Goal: Complete application form: Complete application form

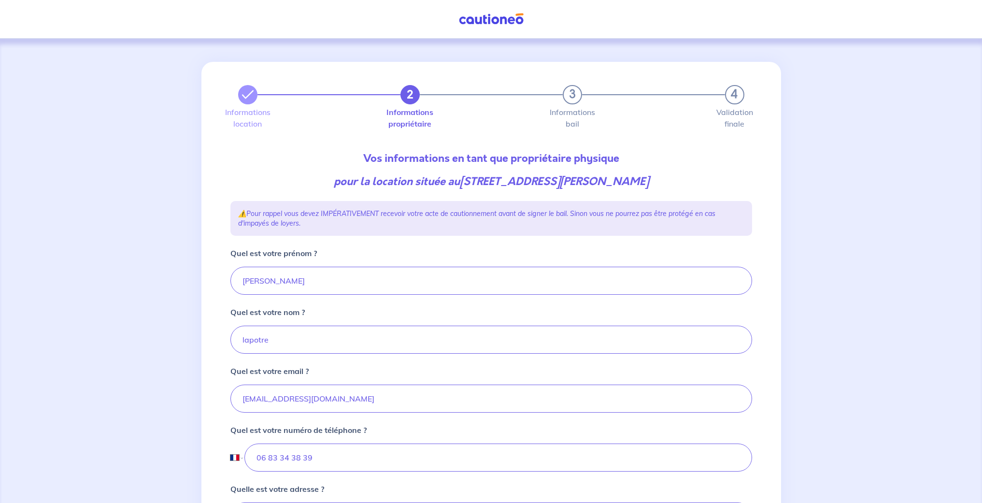
select select "FR"
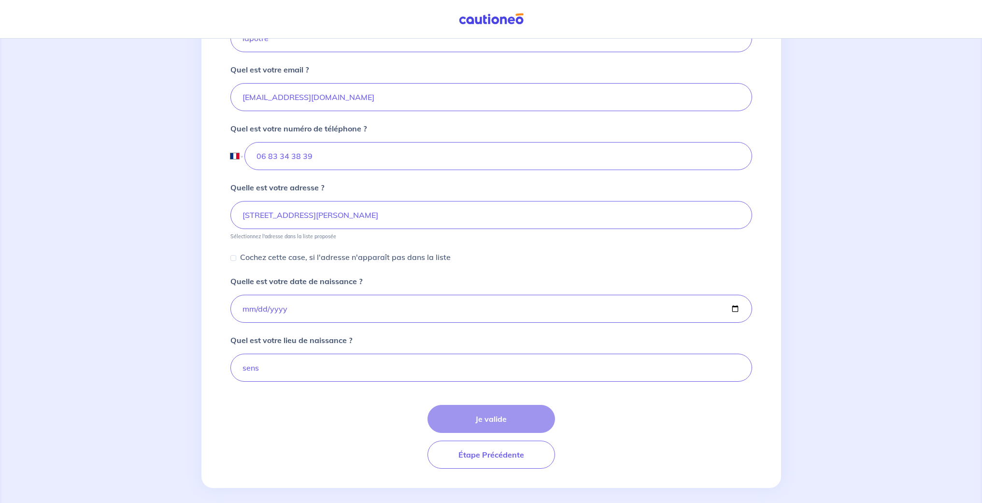
drag, startPoint x: 0, startPoint y: 0, endPoint x: 491, endPoint y: 418, distance: 644.5
click at [491, 418] on div "Je valide Étape Précédente" at bounding box center [491, 437] width 522 height 64
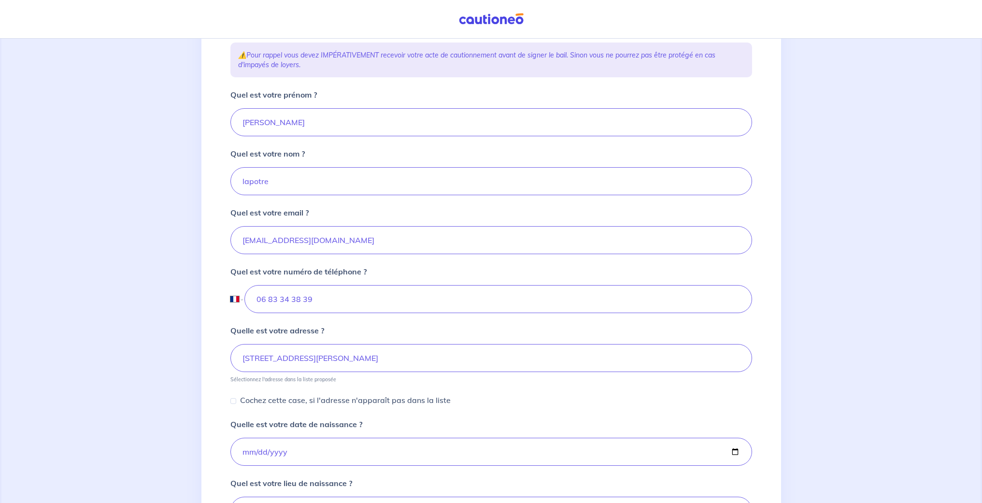
scroll to position [310, 0]
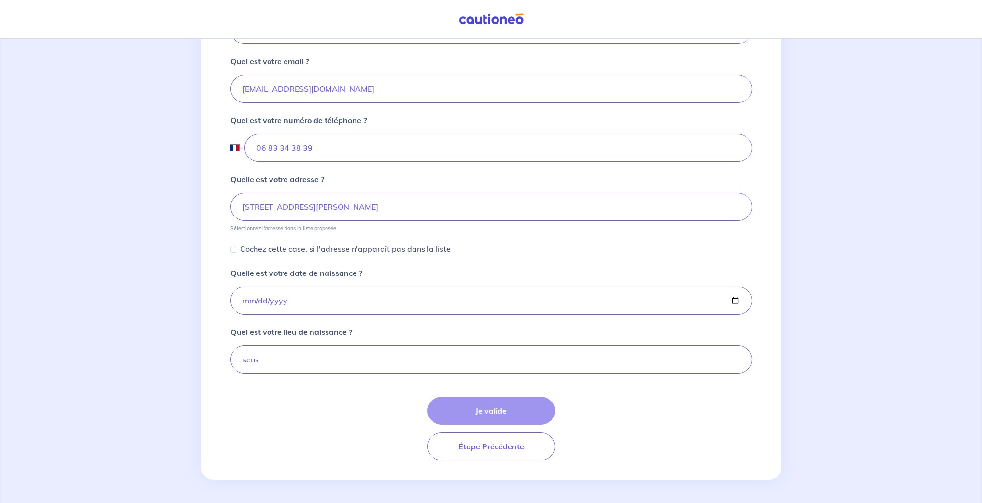
click at [479, 416] on div "Je valide Étape Précédente" at bounding box center [491, 429] width 522 height 64
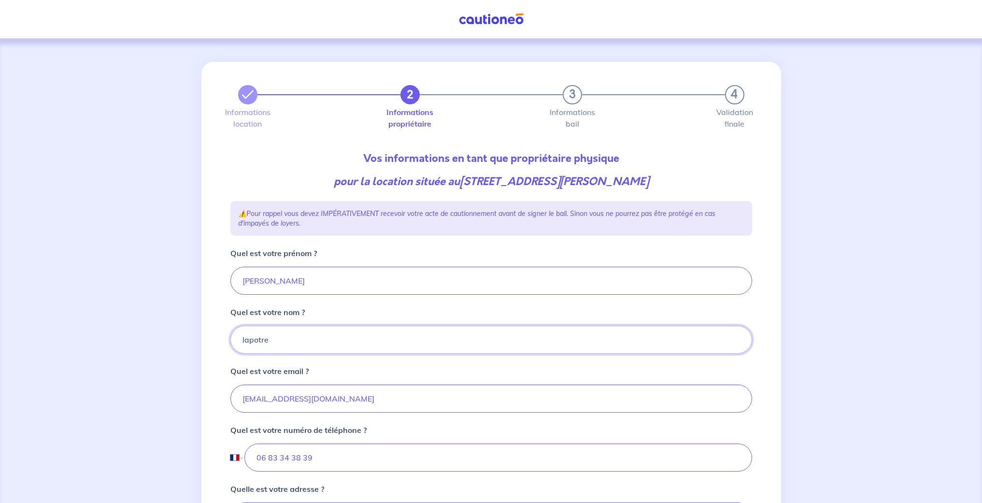
click at [258, 341] on input "lapotre" at bounding box center [491, 340] width 522 height 28
click at [363, 347] on input "lapôtre" at bounding box center [491, 340] width 522 height 28
type input "lapôtre"
click at [403, 409] on input "[EMAIL_ADDRESS][DOMAIN_NAME]" at bounding box center [491, 398] width 522 height 28
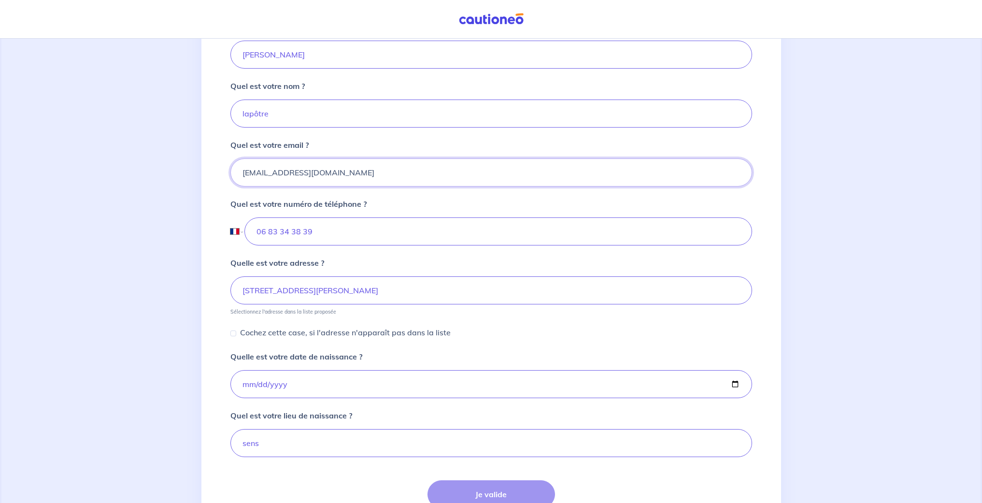
scroll to position [310, 0]
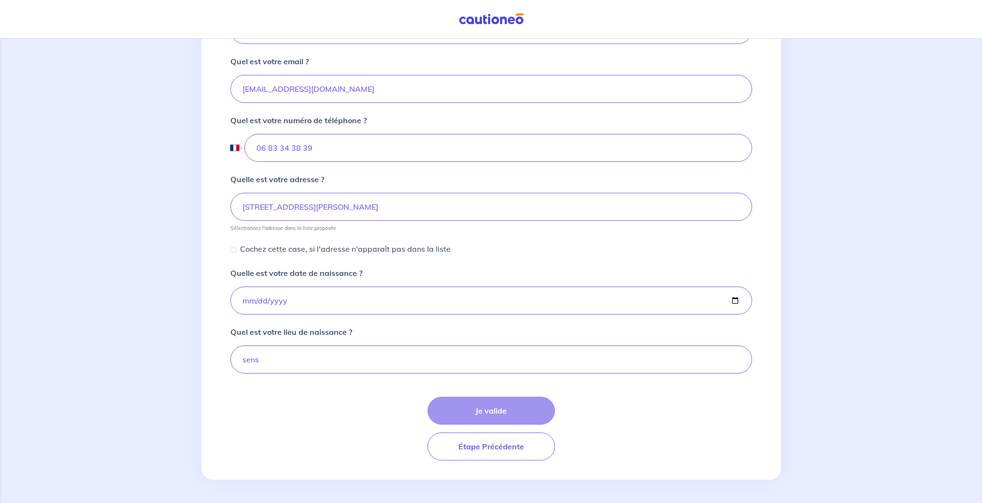
click at [491, 414] on div "Je valide Étape Précédente" at bounding box center [491, 429] width 522 height 64
click at [504, 409] on div "Je valide Étape Précédente" at bounding box center [491, 429] width 522 height 64
click at [484, 415] on div "Je valide Étape Précédente" at bounding box center [491, 429] width 522 height 64
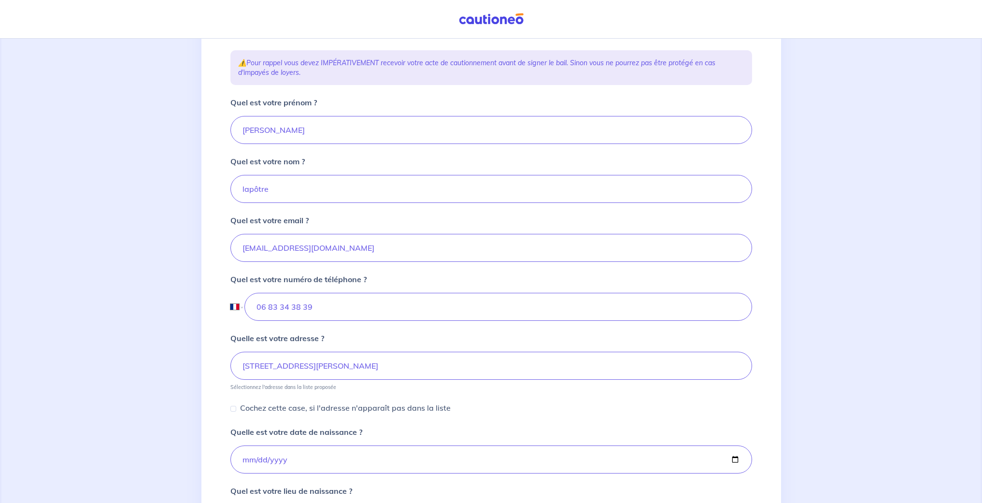
scroll to position [301, 0]
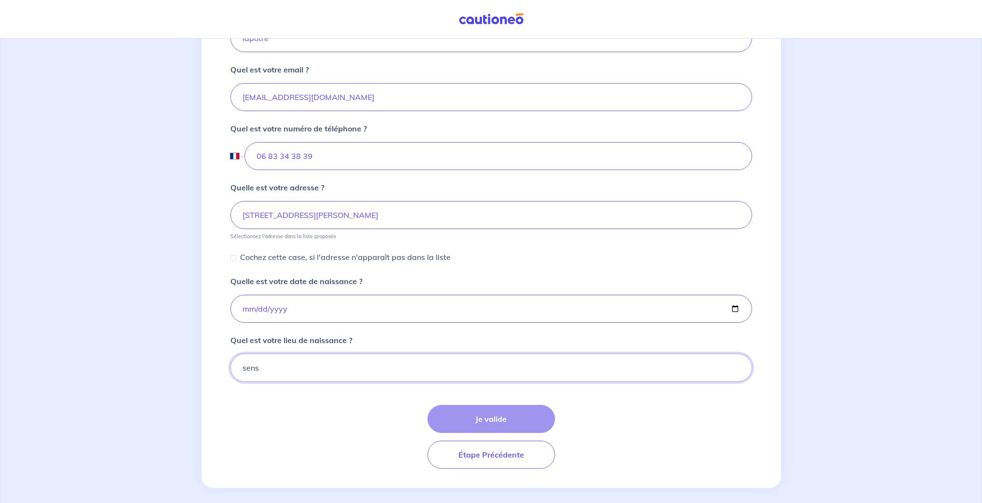
click at [264, 368] on input "sens" at bounding box center [491, 368] width 522 height 28
click at [493, 421] on div "Je valide Étape Précédente" at bounding box center [491, 437] width 522 height 64
click at [494, 459] on button "Étape Précédente" at bounding box center [491, 455] width 128 height 28
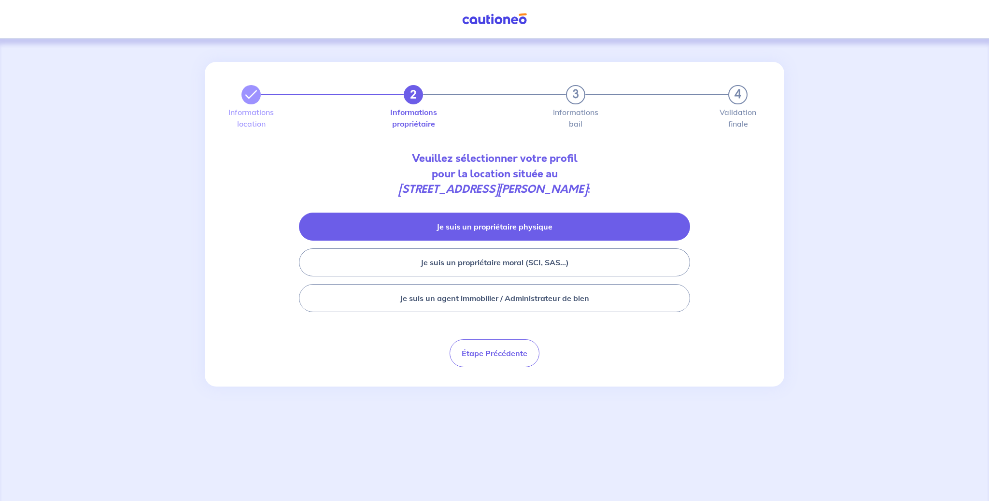
click at [484, 228] on button "Je suis un propriétaire physique" at bounding box center [494, 227] width 391 height 28
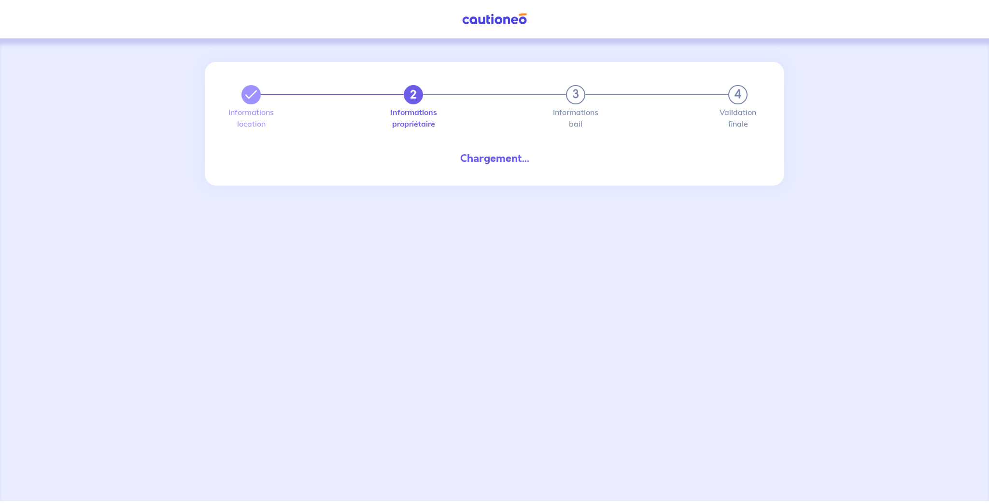
select select "FR"
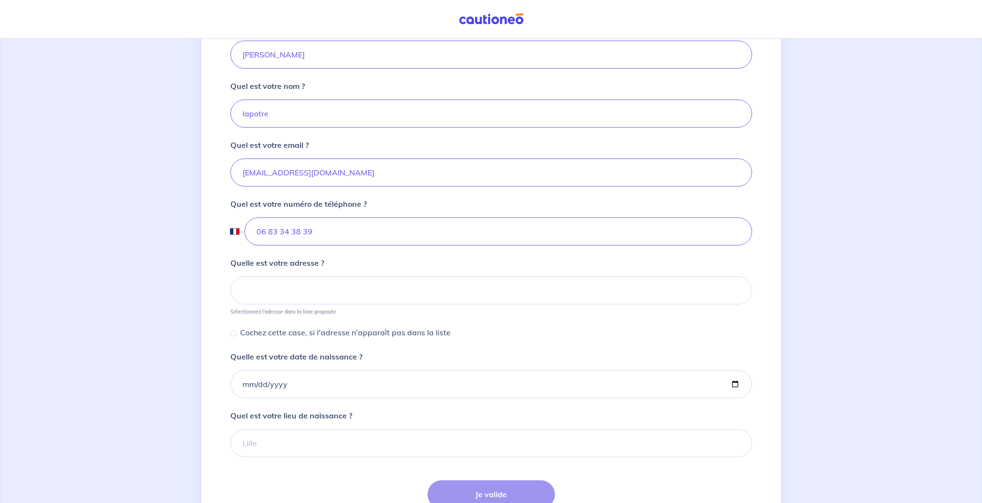
scroll to position [301, 0]
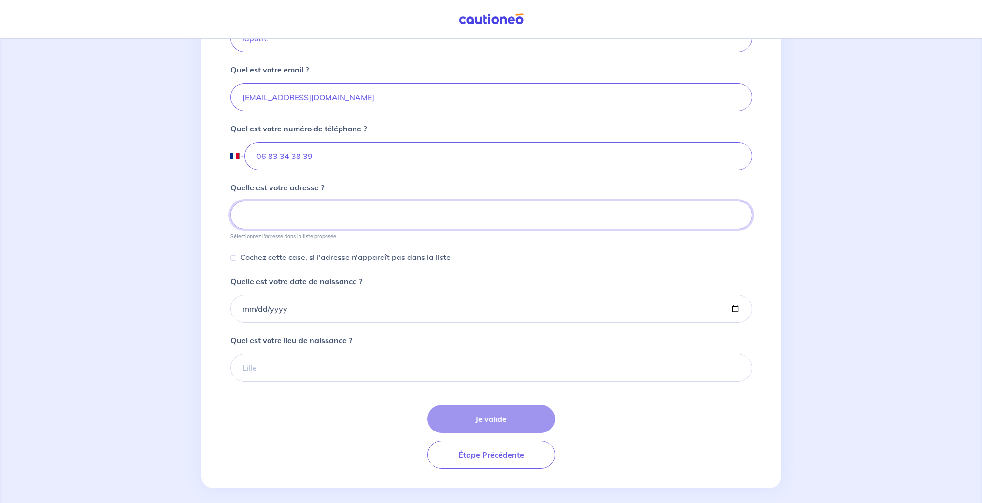
click at [302, 220] on input at bounding box center [491, 215] width 522 height 28
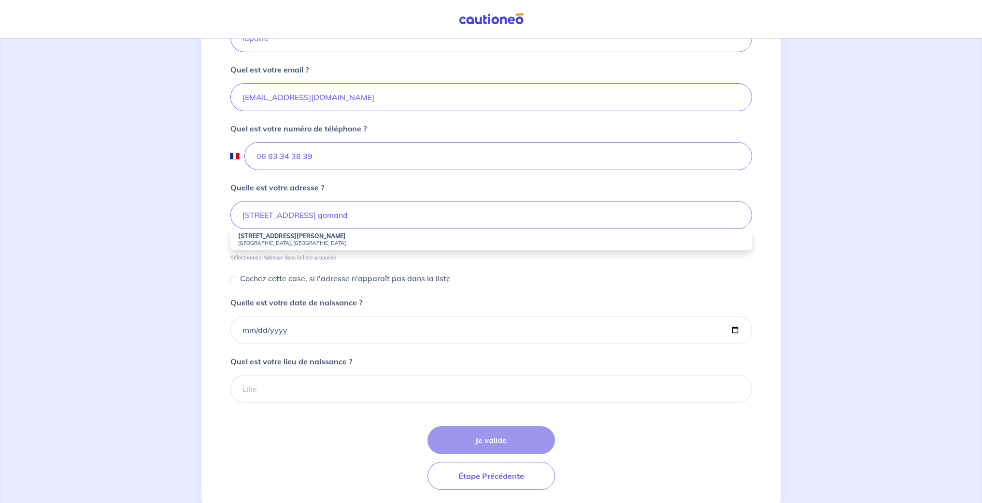
click at [292, 243] on small "[GEOGRAPHIC_DATA], [GEOGRAPHIC_DATA]" at bounding box center [491, 243] width 506 height 7
type input "[STREET_ADDRESS][PERSON_NAME]"
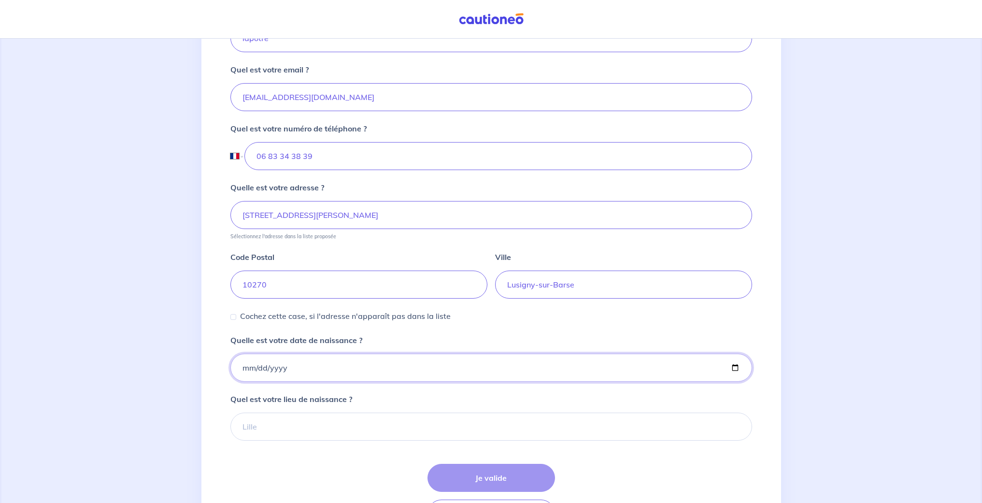
click at [245, 368] on input "Quelle est votre date de naissance ?" at bounding box center [491, 368] width 522 height 28
type input "[DATE]"
click at [345, 422] on input "Quel est votre lieu de naissance ?" at bounding box center [491, 427] width 522 height 28
type input "s"
type input "sens"
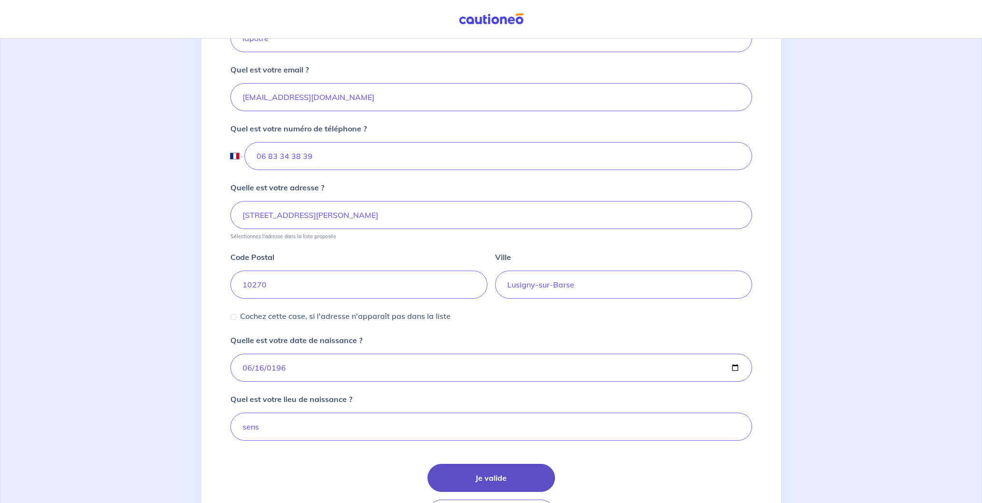
click at [495, 477] on button "Je valide" at bounding box center [491, 478] width 128 height 28
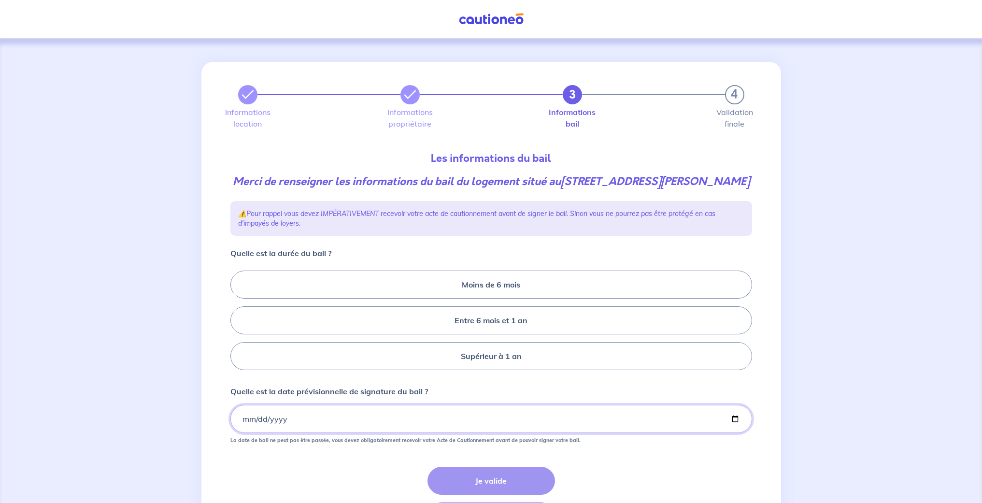
click at [254, 433] on input "Quelle est la date prévisionnelle de signature du bail ?" at bounding box center [491, 419] width 522 height 28
click at [242, 433] on input "Quelle est la date prévisionnelle de signature du bail ?" at bounding box center [491, 419] width 522 height 28
click at [508, 368] on label "Supérieur à 1 an" at bounding box center [491, 356] width 522 height 28
click at [237, 324] on input "Supérieur à 1 an" at bounding box center [233, 320] width 6 height 6
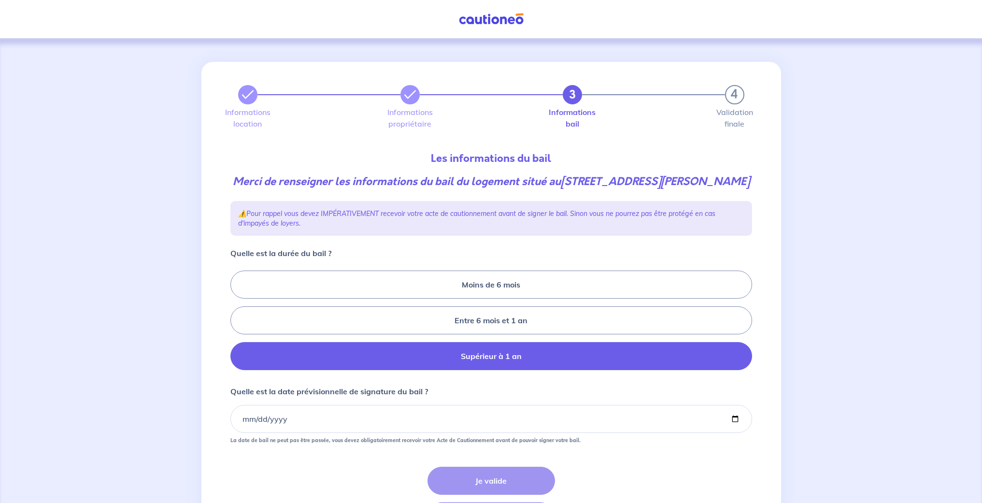
radio input "true"
click at [242, 433] on input "Quelle est la date prévisionnelle de signature du bail ?" at bounding box center [491, 419] width 522 height 28
type input "0001-08-25"
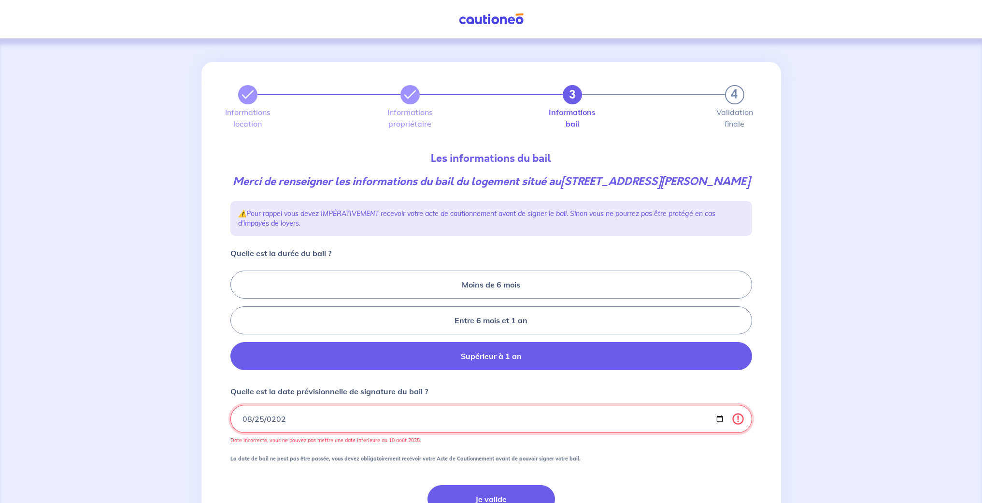
type input "[DATE]"
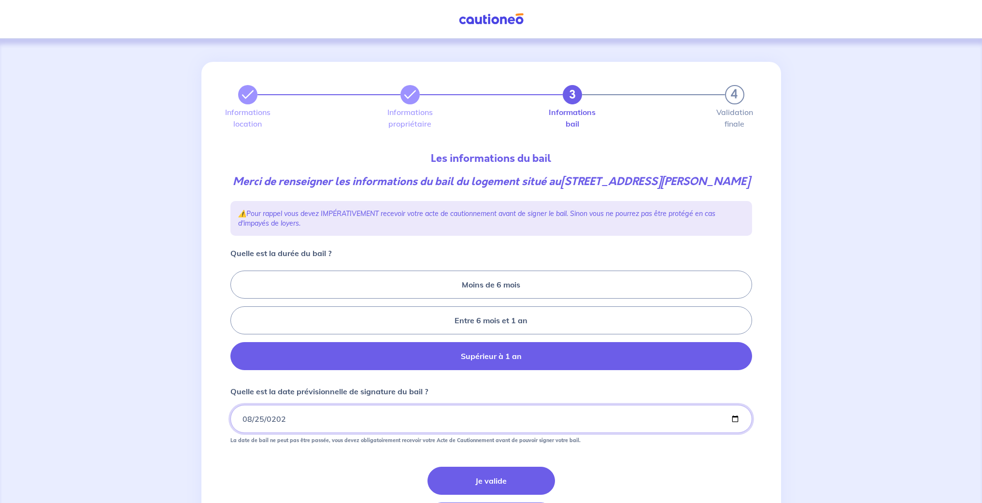
scroll to position [85, 0]
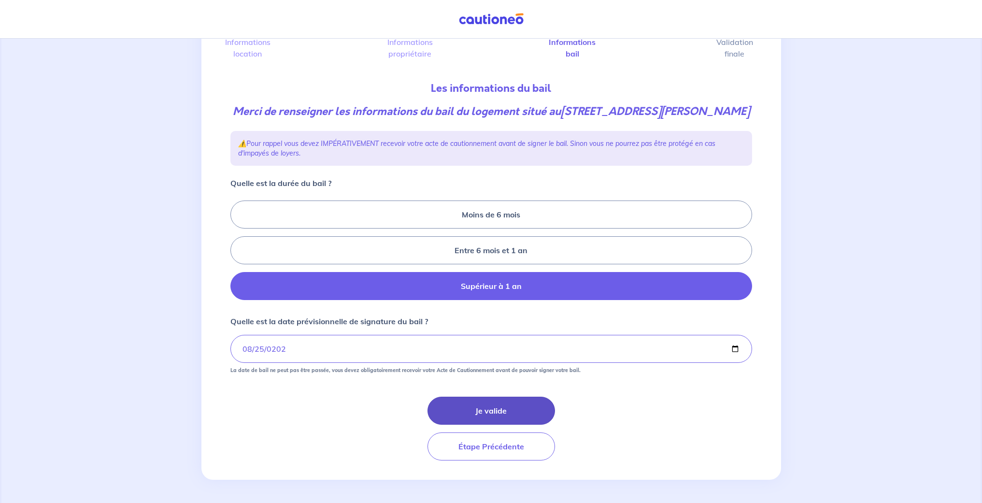
click at [506, 415] on button "Je valide" at bounding box center [491, 411] width 128 height 28
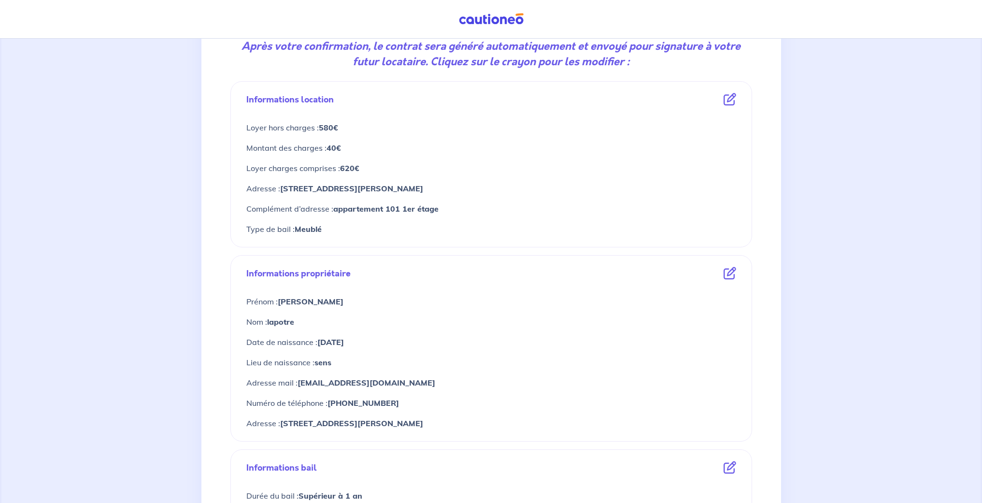
scroll to position [301, 0]
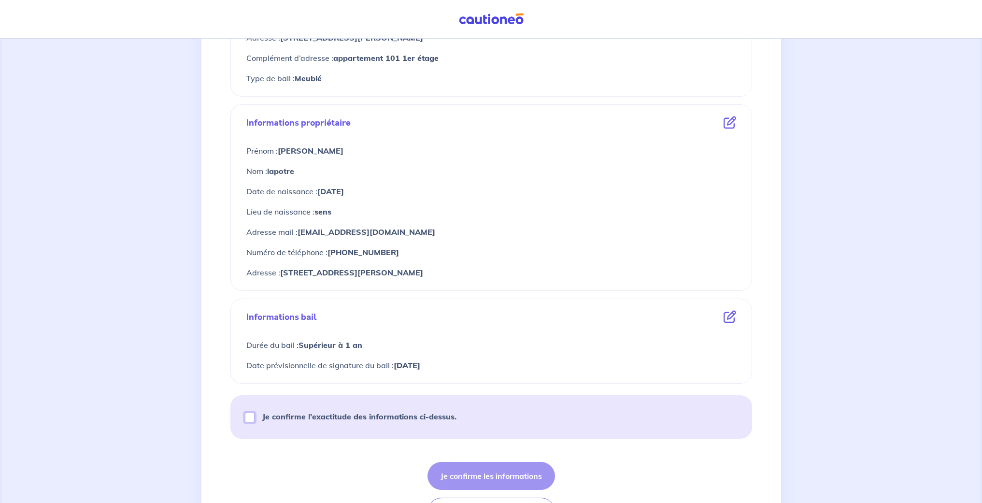
click at [250, 419] on input "Je confirme l’exactitude des informations ci-dessus." at bounding box center [250, 418] width 10 height 10
checkbox input "true"
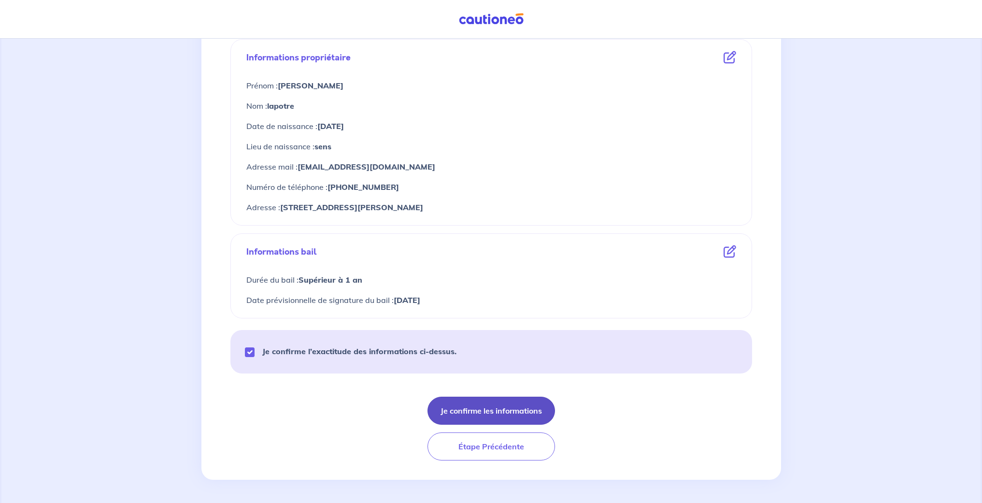
click at [505, 412] on button "Je confirme les informations" at bounding box center [491, 411] width 128 height 28
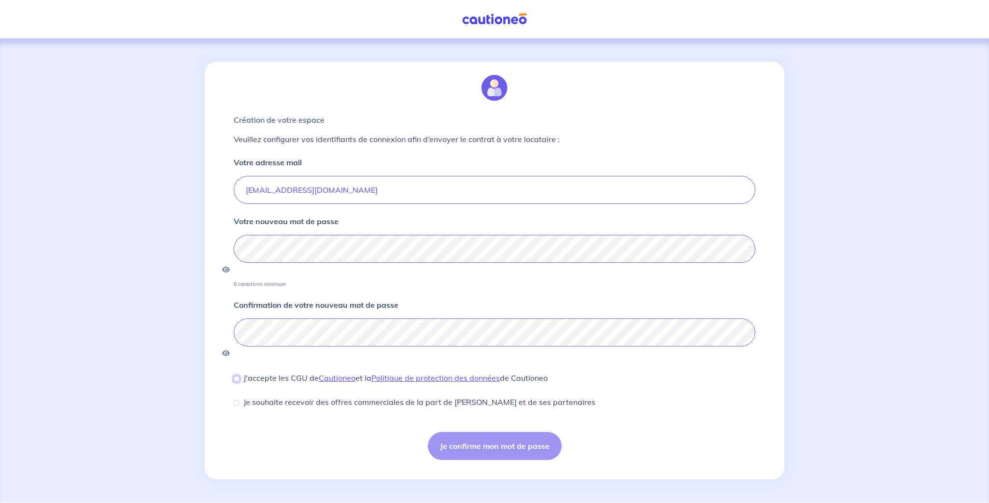
click at [238, 376] on input "J'accepte les CGU de [PERSON_NAME] et la Politique de protection des données de…" at bounding box center [237, 379] width 6 height 6
checkbox input "true"
click at [236, 400] on input "Je souhaite recevoir des offres commerciales de la part de [PERSON_NAME] et de …" at bounding box center [237, 403] width 6 height 6
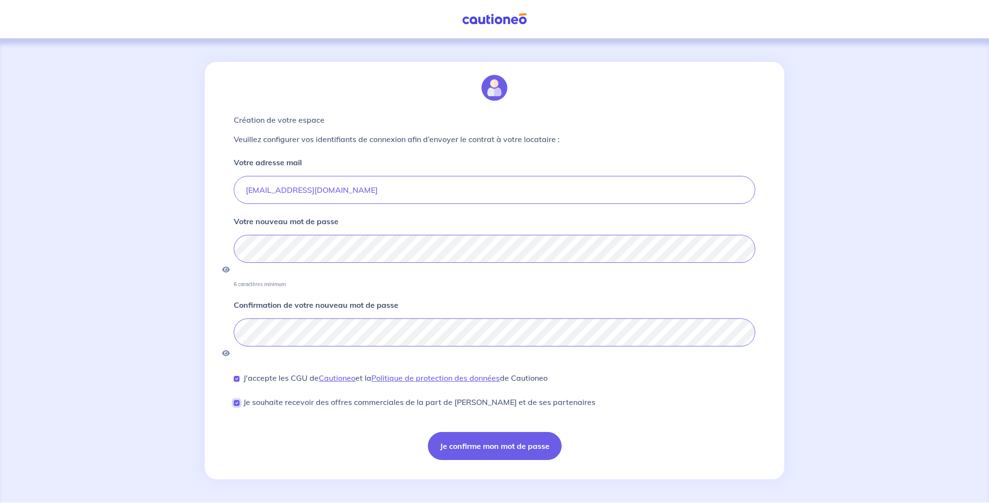
click at [236, 400] on input "Je souhaite recevoir des offres commerciales de la part de [PERSON_NAME] et de …" at bounding box center [237, 403] width 6 height 6
checkbox input "false"
click at [499, 432] on button "Je confirme mon mot de passe" at bounding box center [495, 446] width 134 height 28
